Goal: Task Accomplishment & Management: Manage account settings

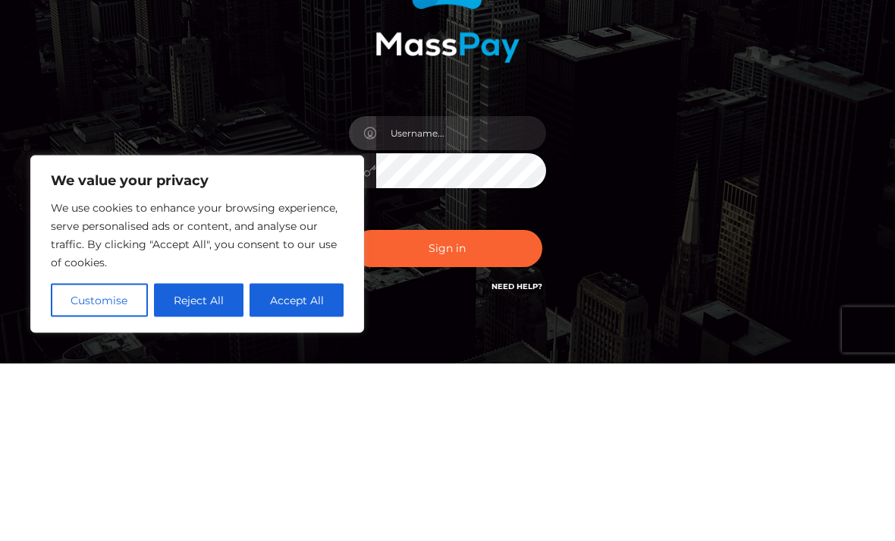
scroll to position [177, 0]
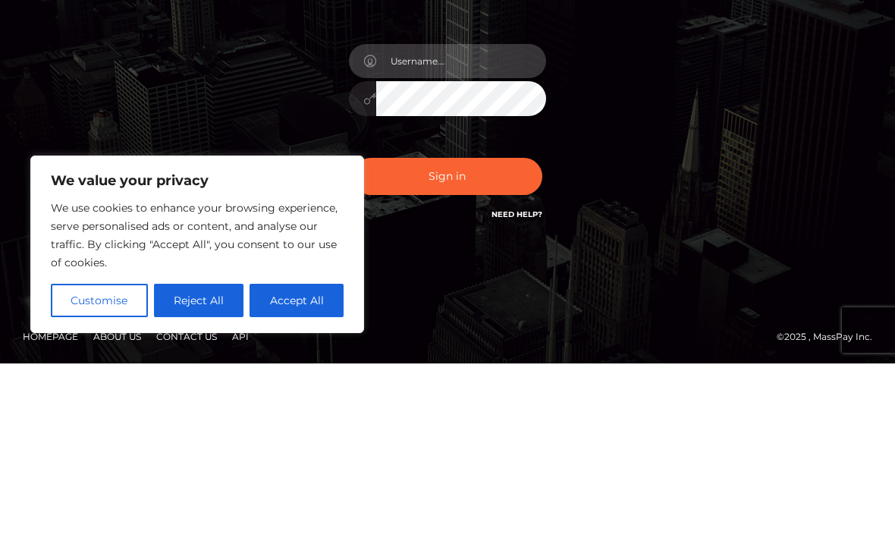
type input "[EMAIL_ADDRESS][DOMAIN_NAME]"
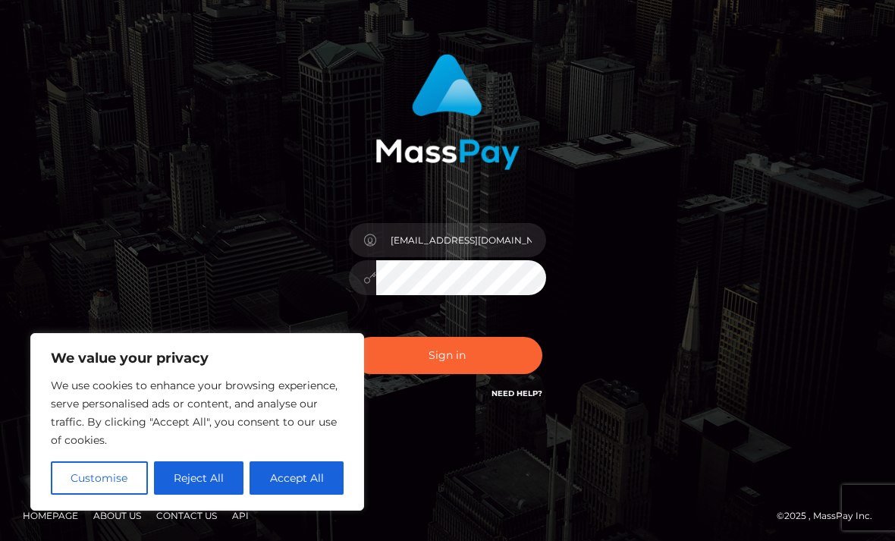
click at [499, 363] on button "Sign in" at bounding box center [448, 355] width 190 height 37
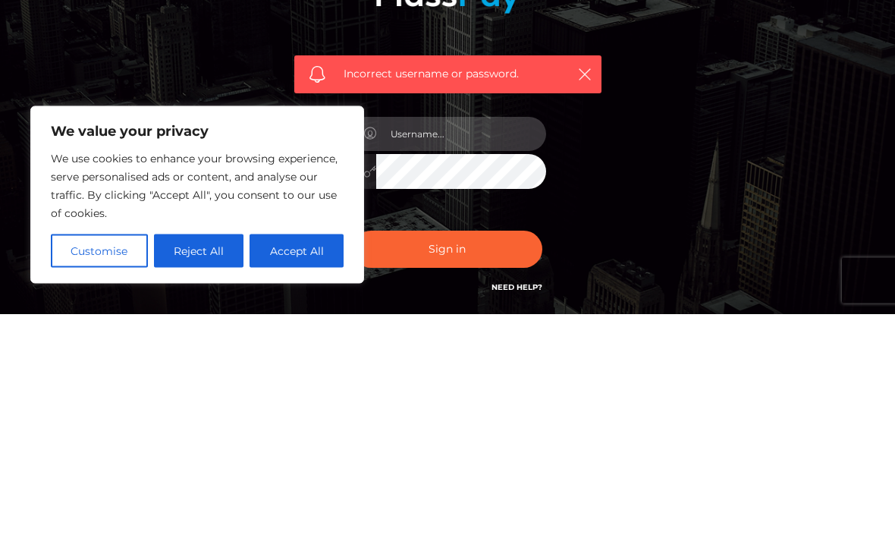
type input "[EMAIL_ADDRESS][DOMAIN_NAME]"
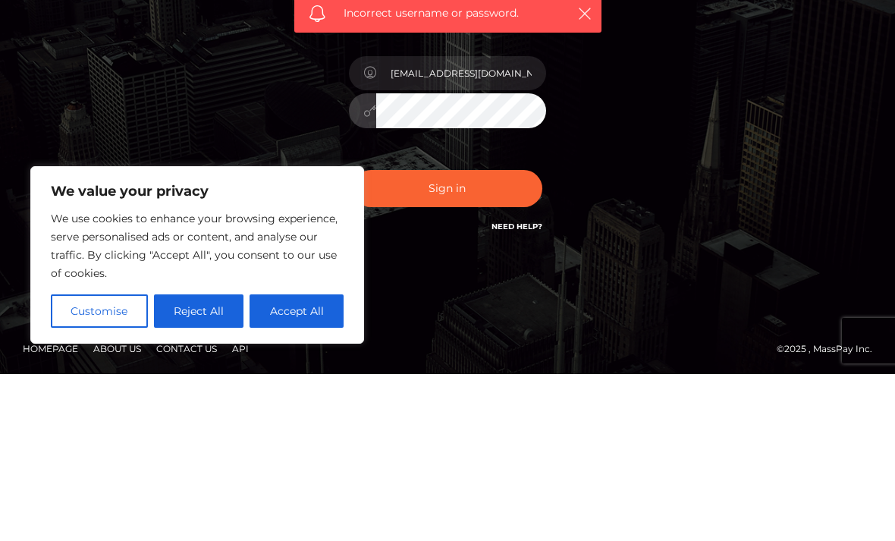
click at [501, 337] on button "Sign in" at bounding box center [448, 355] width 190 height 37
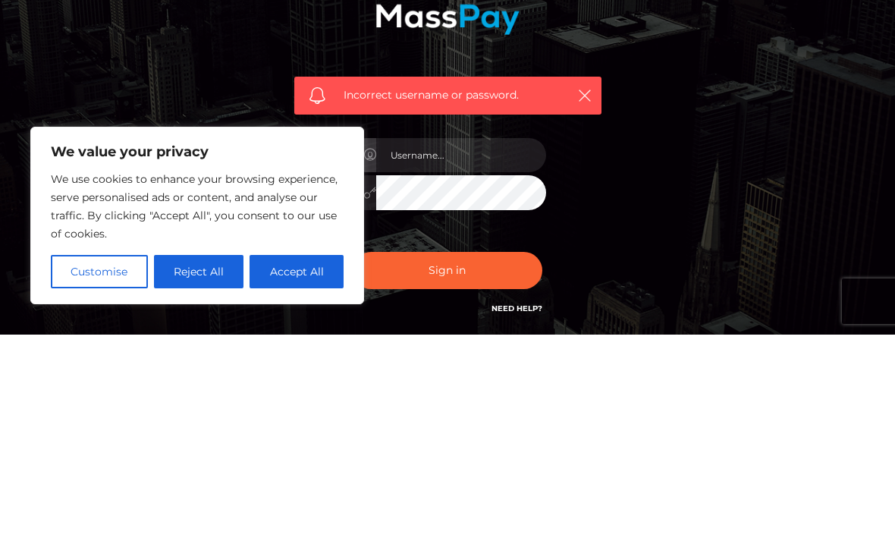
click at [220, 461] on button "Reject All" at bounding box center [199, 477] width 90 height 33
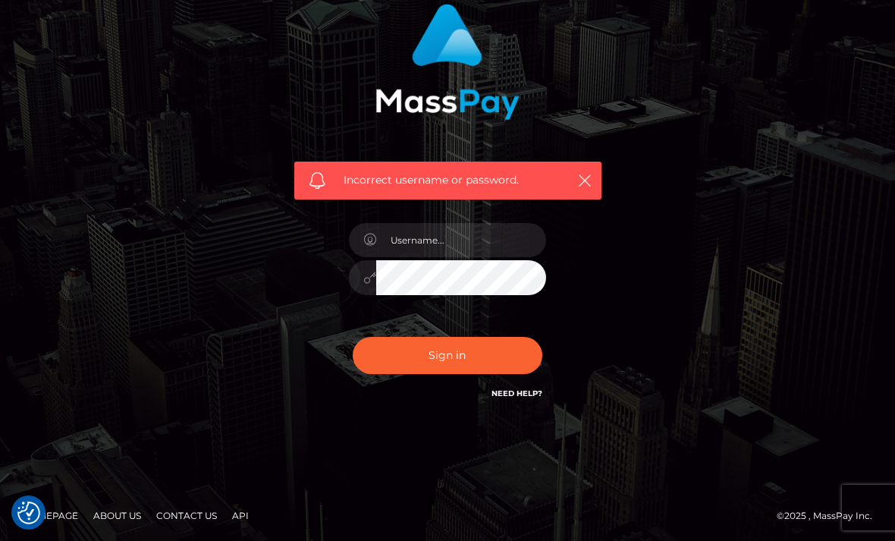
click at [538, 391] on link "Need Help?" at bounding box center [516, 393] width 51 height 10
click at [523, 234] on input "text" at bounding box center [461, 240] width 170 height 34
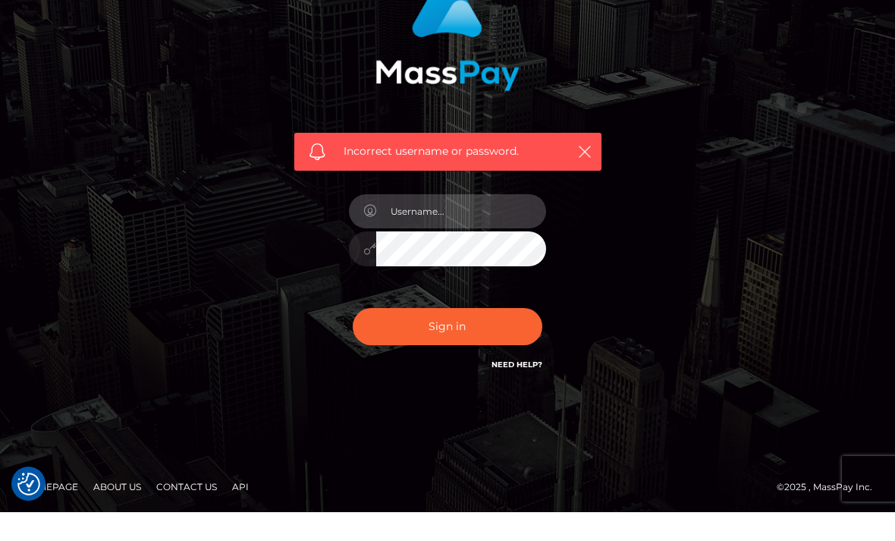
type input "vanitygoddess111@gmail.com"
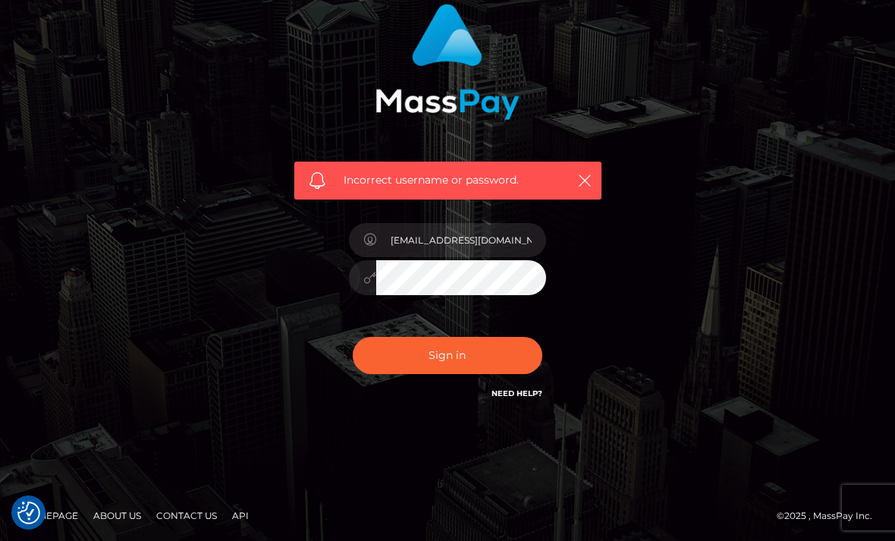
click at [491, 350] on button "Sign in" at bounding box center [448, 355] width 190 height 37
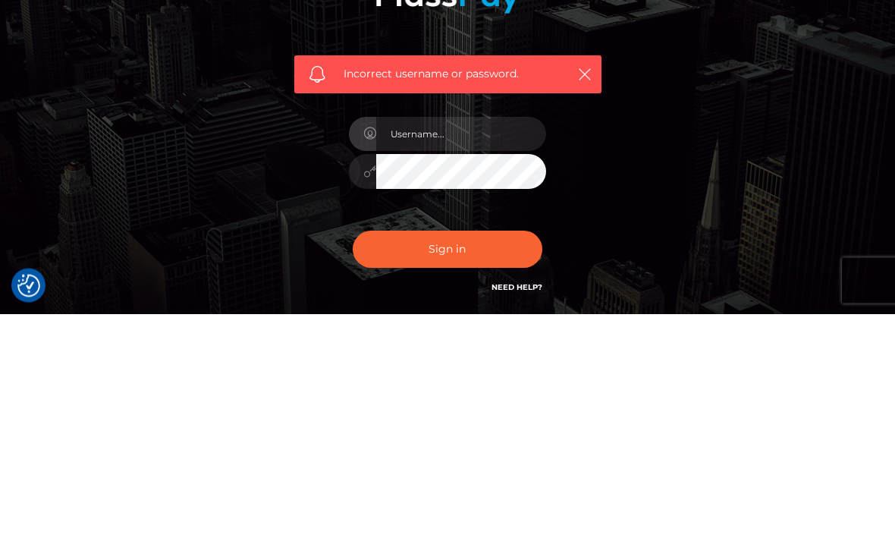
click at [591, 294] on icon "button" at bounding box center [584, 301] width 15 height 15
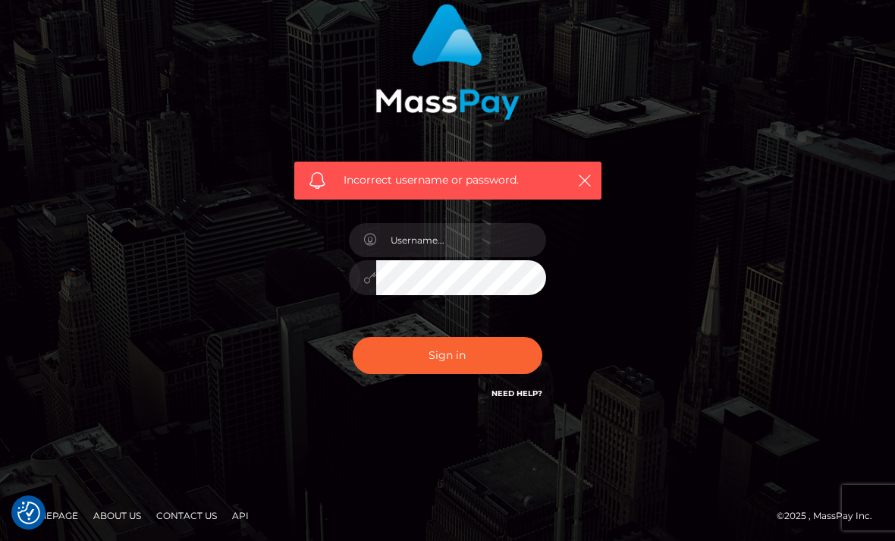
click at [581, 177] on icon "button" at bounding box center [584, 180] width 15 height 15
click at [591, 179] on icon "button" at bounding box center [584, 180] width 15 height 15
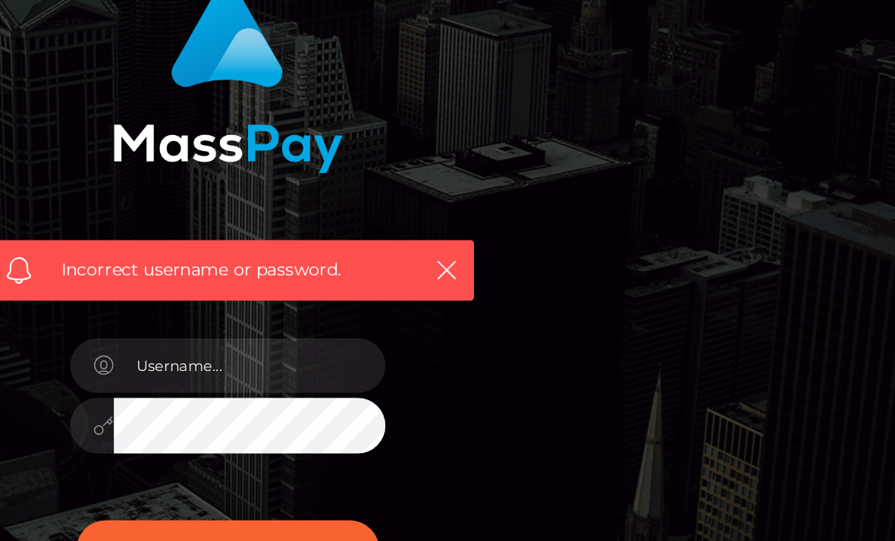
click at [577, 173] on icon "button" at bounding box center [584, 180] width 15 height 15
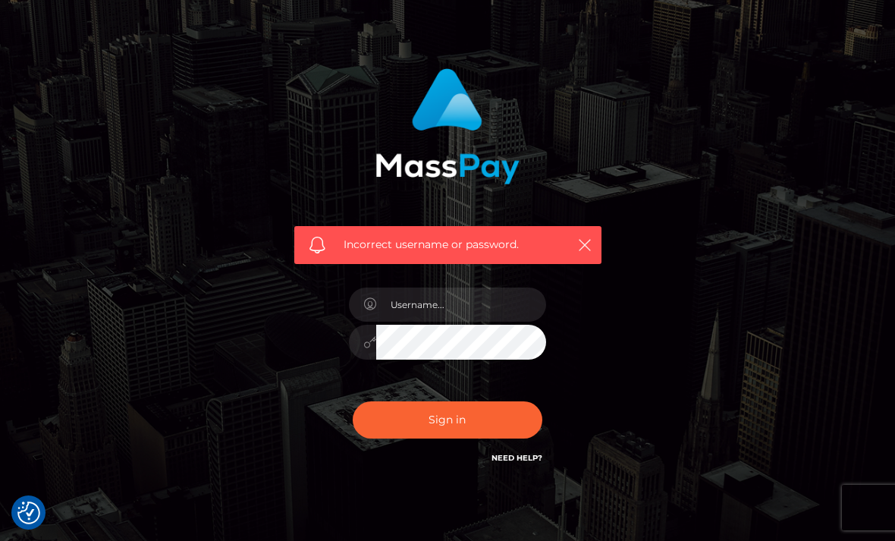
scroll to position [56, 0]
click at [484, 307] on input "text" at bounding box center [461, 305] width 170 height 34
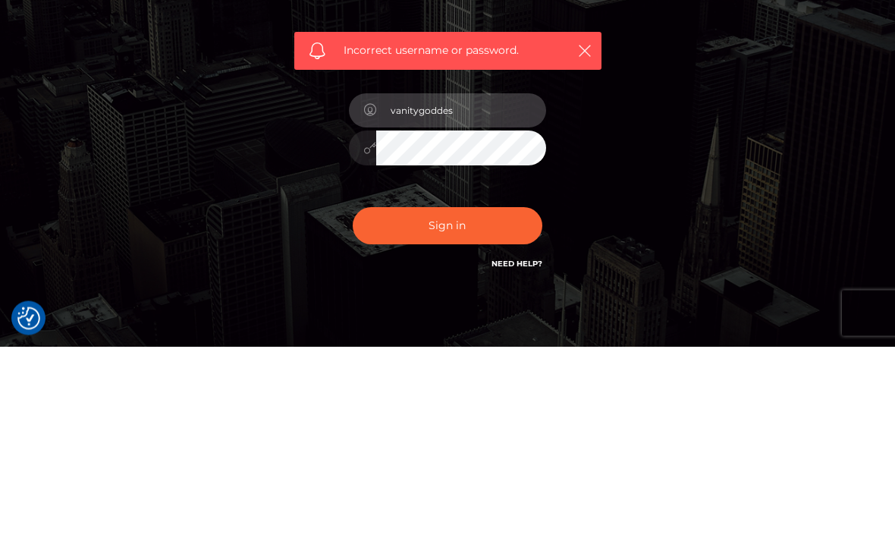
type input "vanitygoddess"
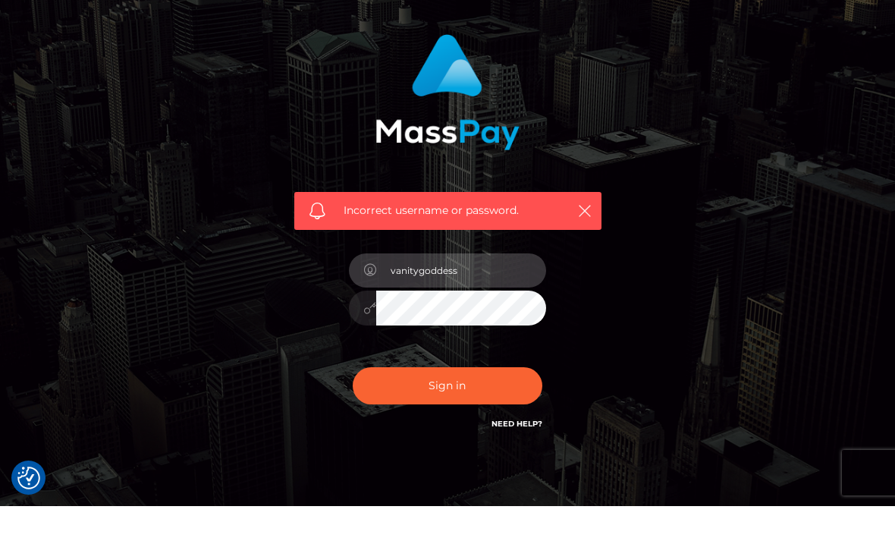
scroll to position [0, 0]
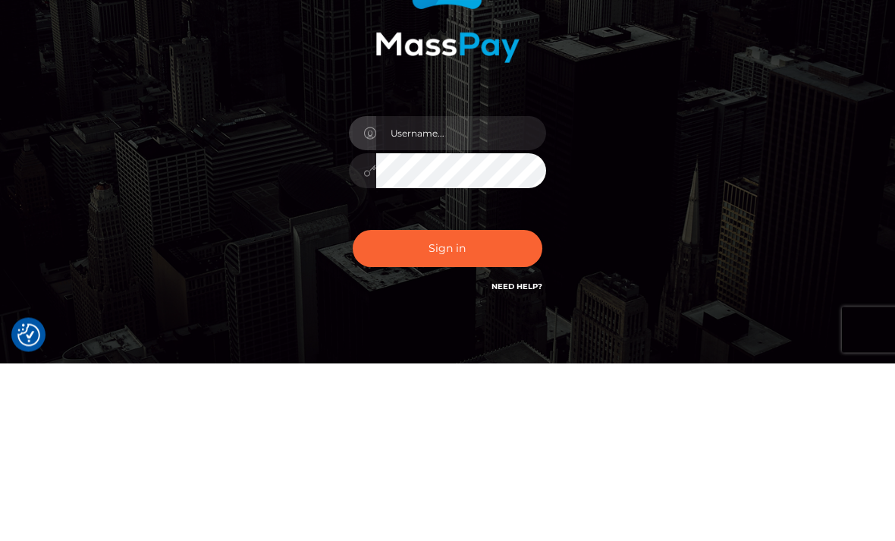
scroll to position [178, 0]
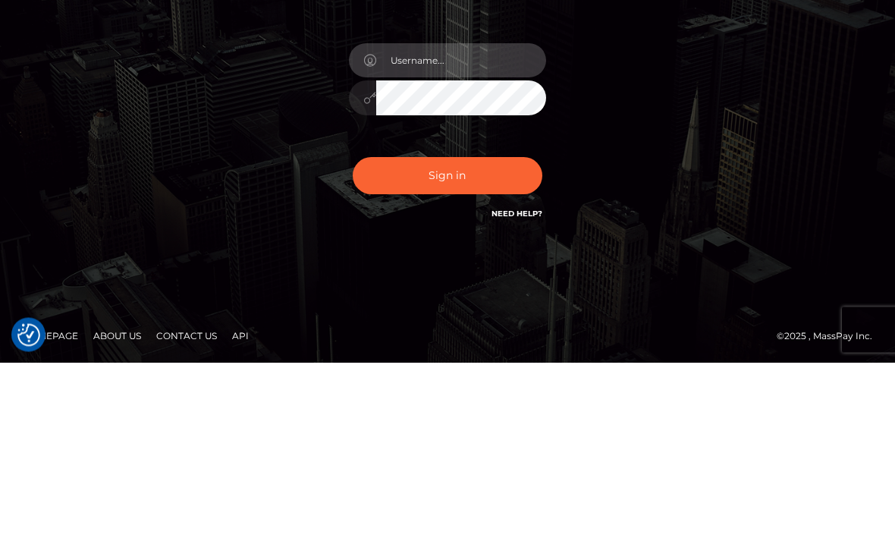
type input "[EMAIL_ADDRESS][DOMAIN_NAME]"
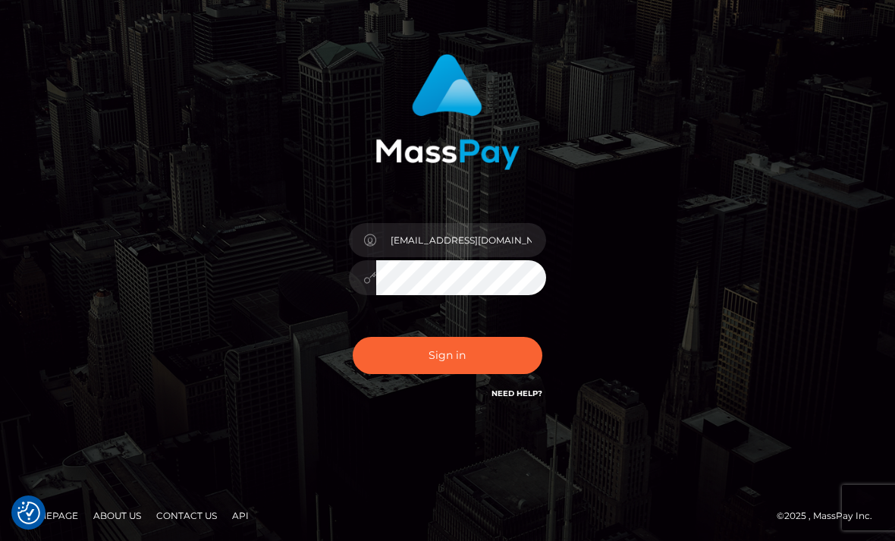
click at [497, 358] on button "Sign in" at bounding box center [448, 355] width 190 height 37
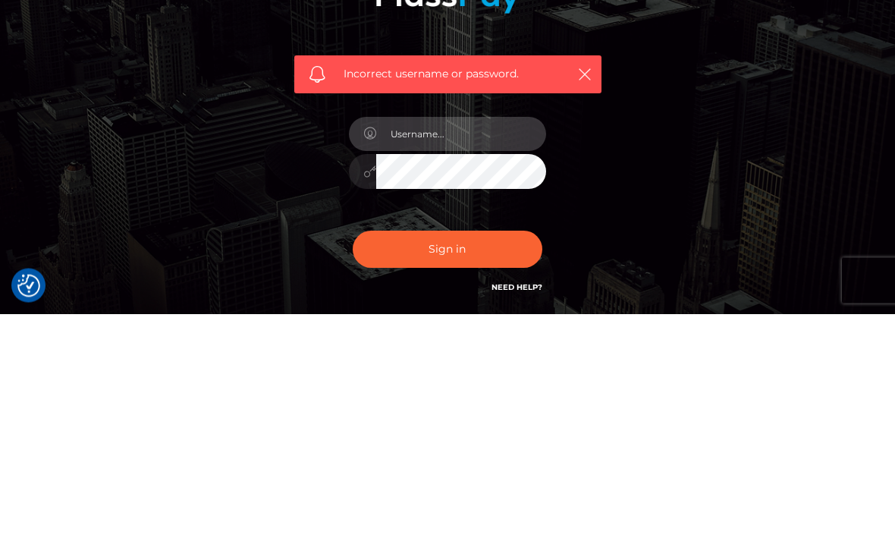
type input "[EMAIL_ADDRESS][DOMAIN_NAME]"
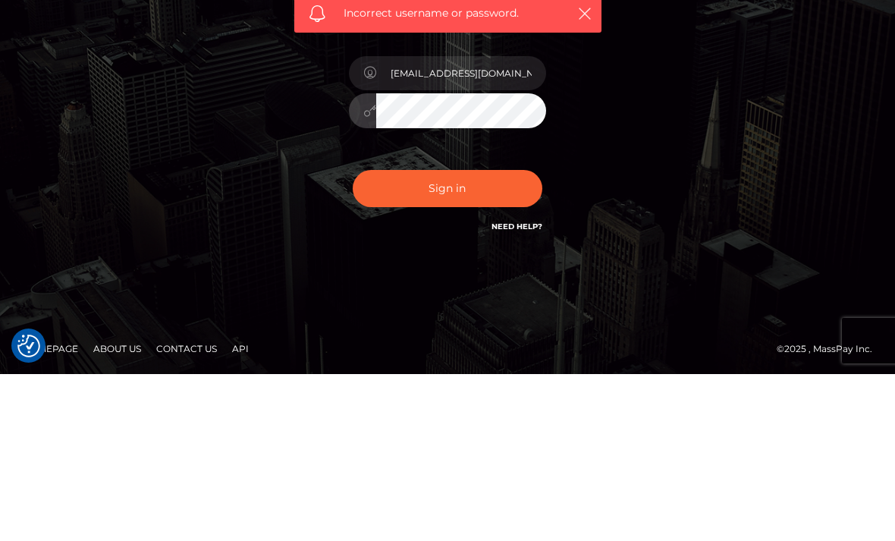
click at [513, 337] on button "Sign in" at bounding box center [448, 355] width 190 height 37
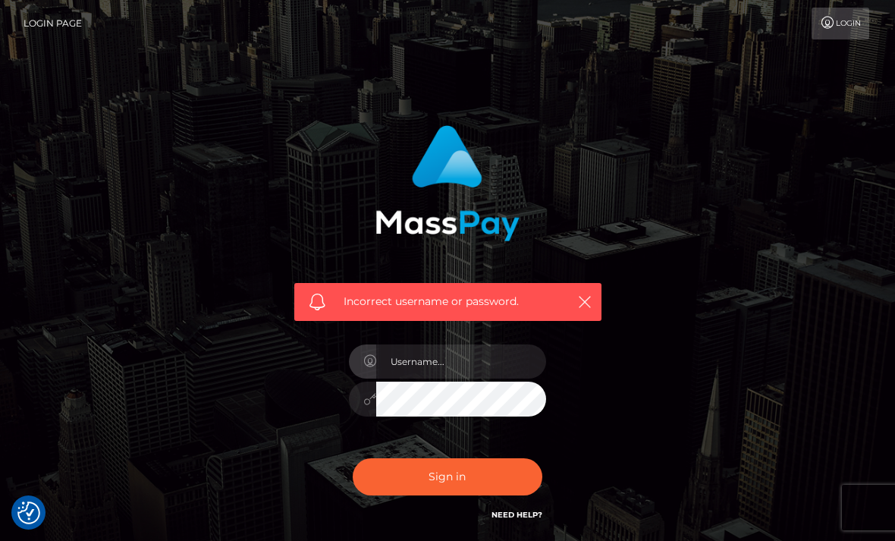
click at [580, 299] on icon "button" at bounding box center [584, 301] width 15 height 15
click at [586, 302] on icon "button" at bounding box center [584, 301] width 15 height 15
click at [585, 303] on icon "button" at bounding box center [584, 301] width 15 height 15
click at [503, 359] on input "text" at bounding box center [461, 361] width 170 height 34
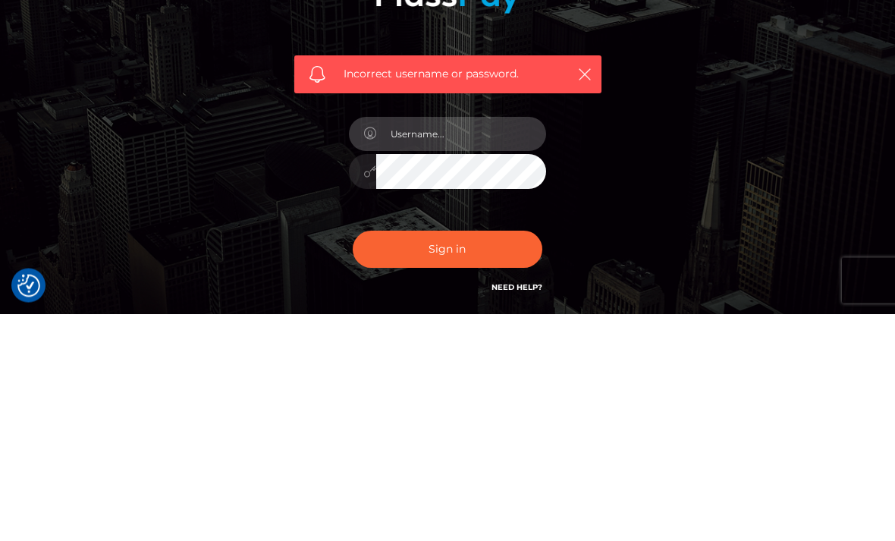
scroll to position [121, 0]
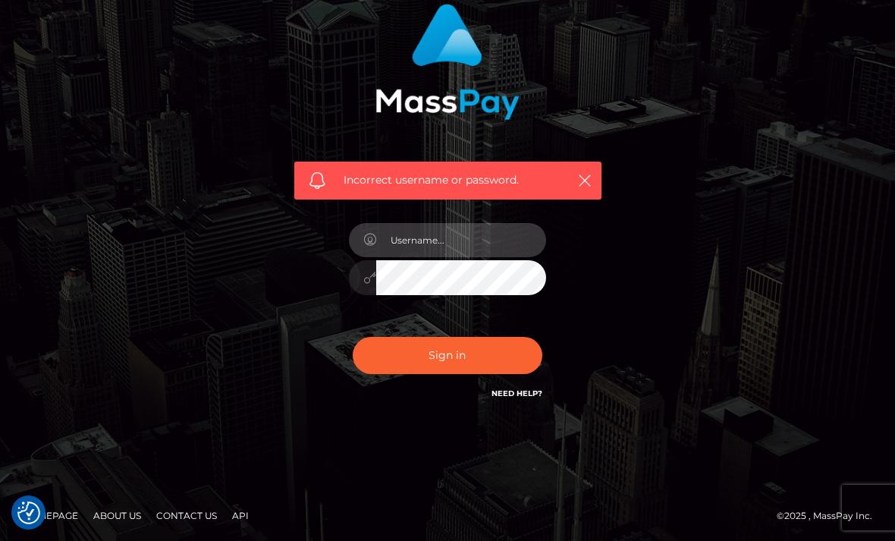
type input "dmFuaXR5Z29kZGVzczExMUBnbWFpbC5jb20="
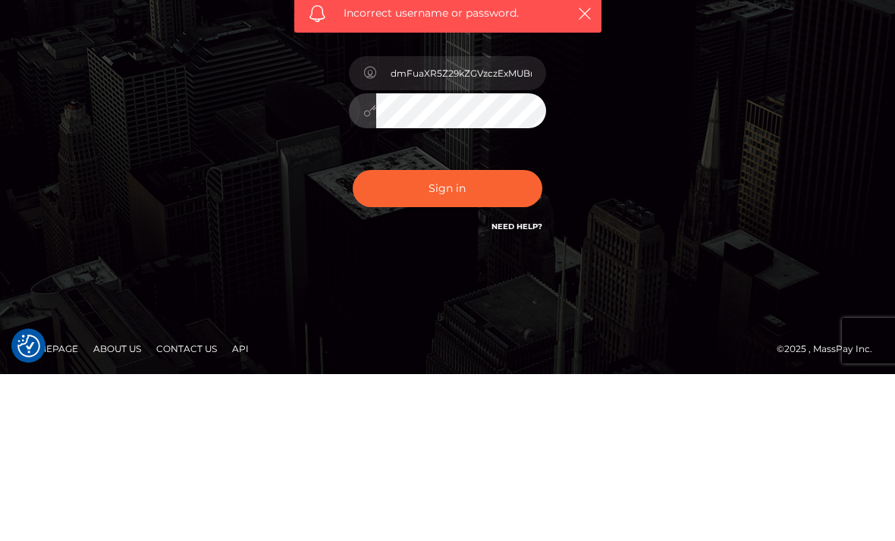
click at [510, 337] on button "Sign in" at bounding box center [448, 355] width 190 height 37
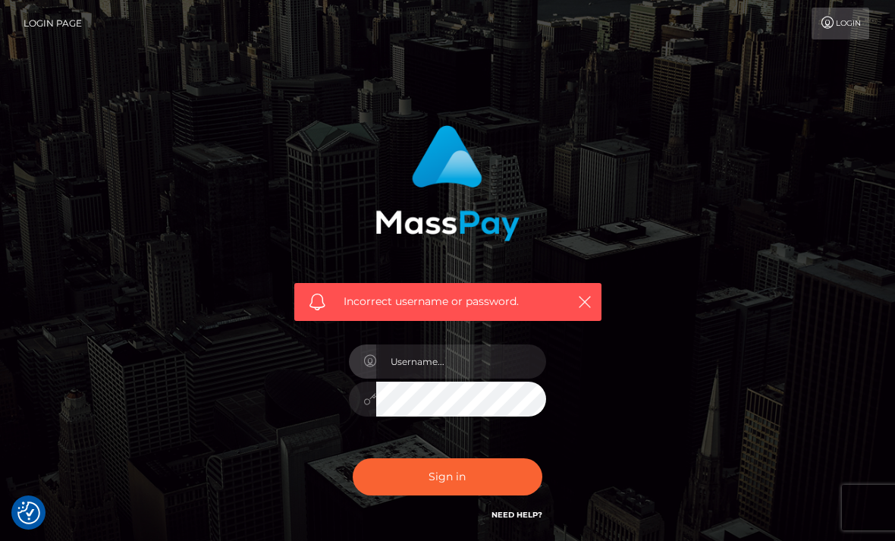
click at [484, 363] on input "text" at bounding box center [461, 361] width 170 height 34
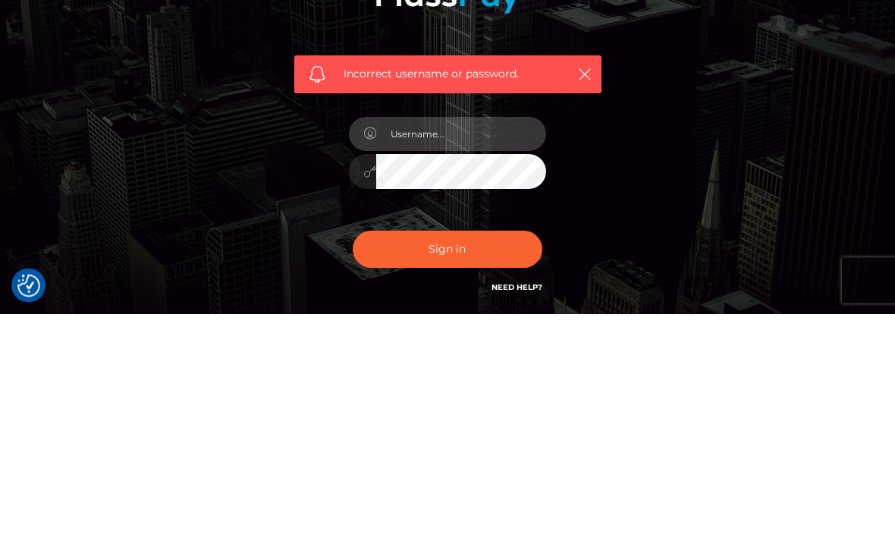
type input "dmFuaXR5Z29kZGVzczExMUBnbWFpbC5jb20="
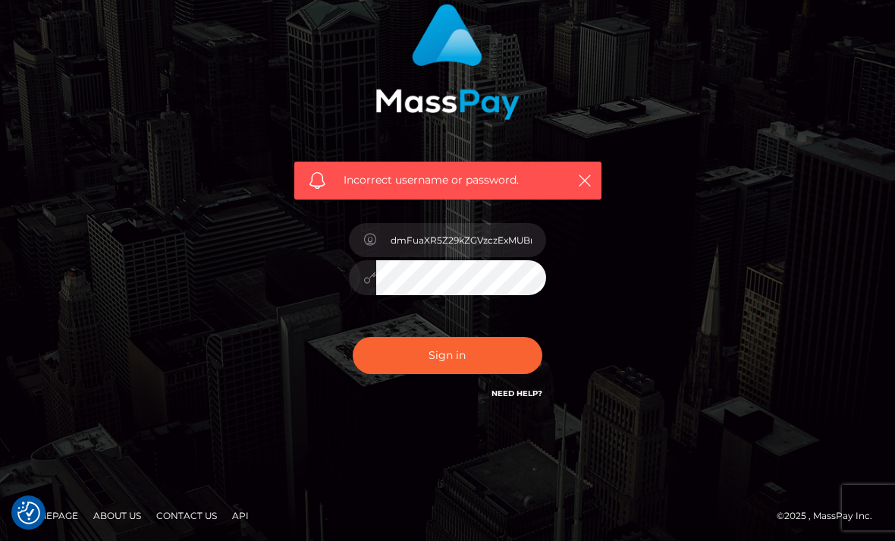
click at [457, 381] on div "Sign in Need Help?" at bounding box center [447, 361] width 220 height 67
click at [488, 359] on button "Sign in" at bounding box center [448, 355] width 190 height 37
